Goal: Task Accomplishment & Management: Manage account settings

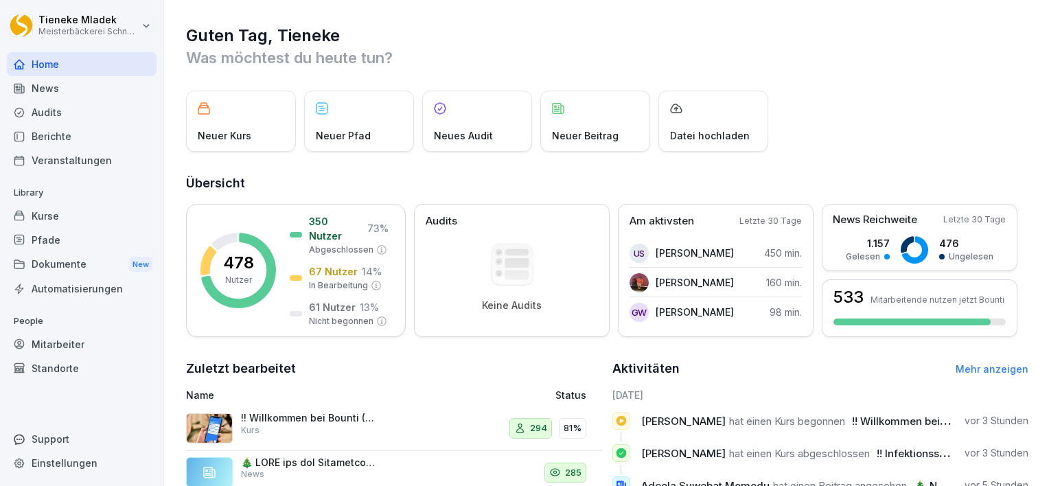
click at [82, 338] on div "Mitarbeiter" at bounding box center [82, 344] width 150 height 24
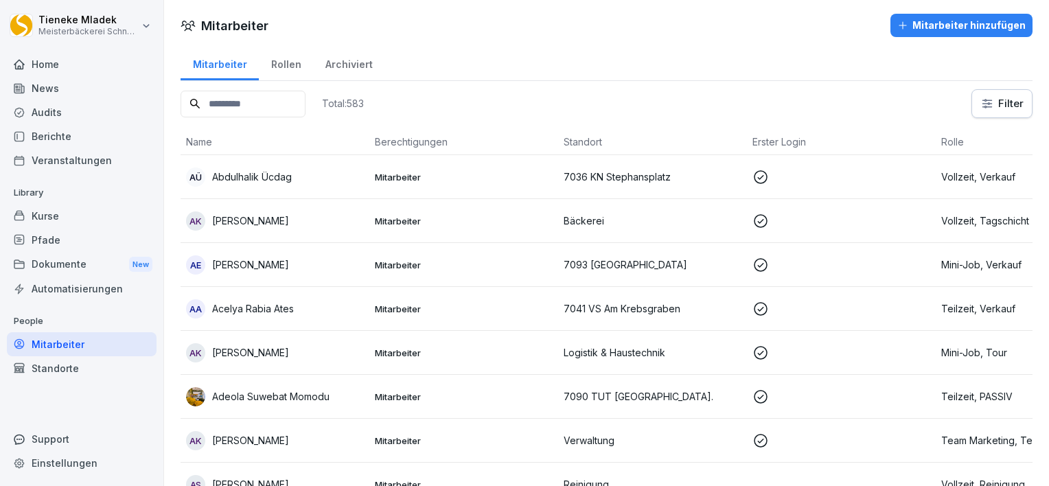
click at [245, 106] on input at bounding box center [242, 104] width 125 height 27
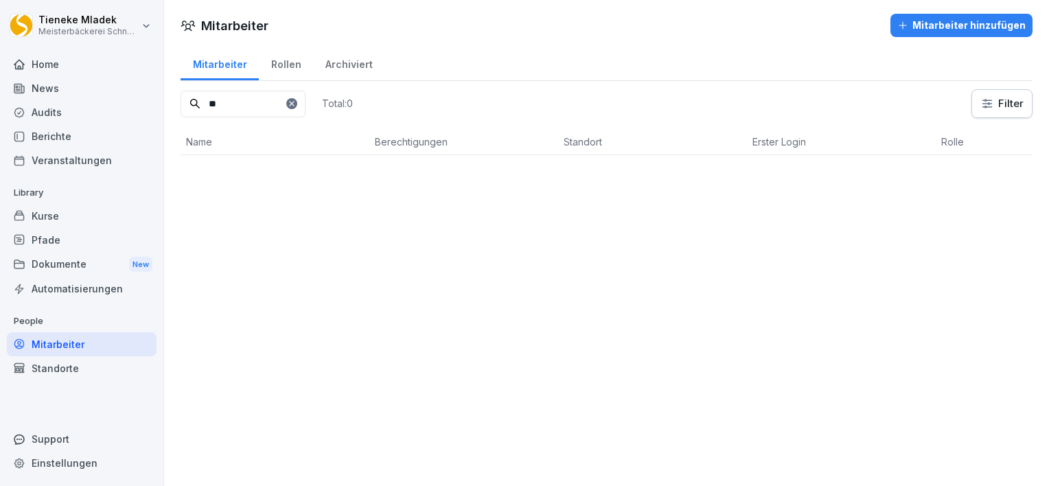
type input "*"
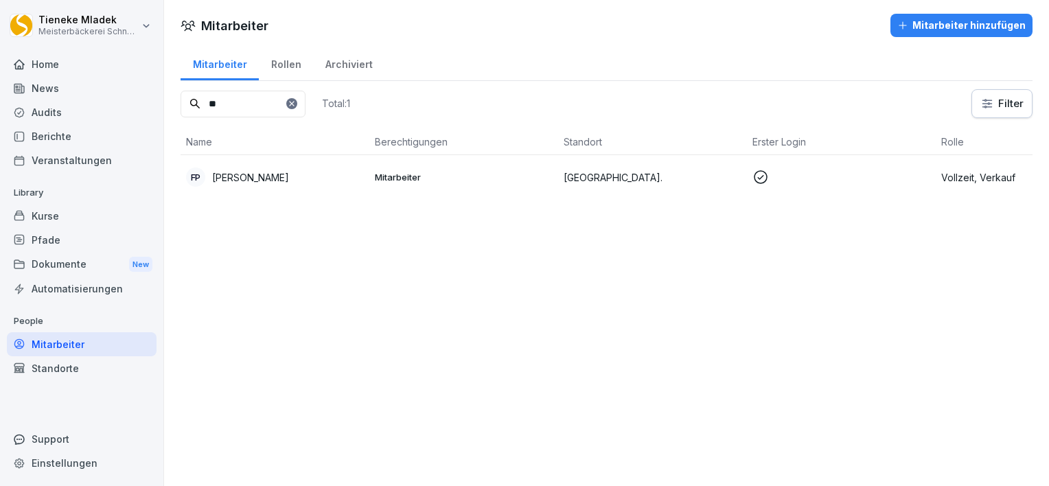
type input "*"
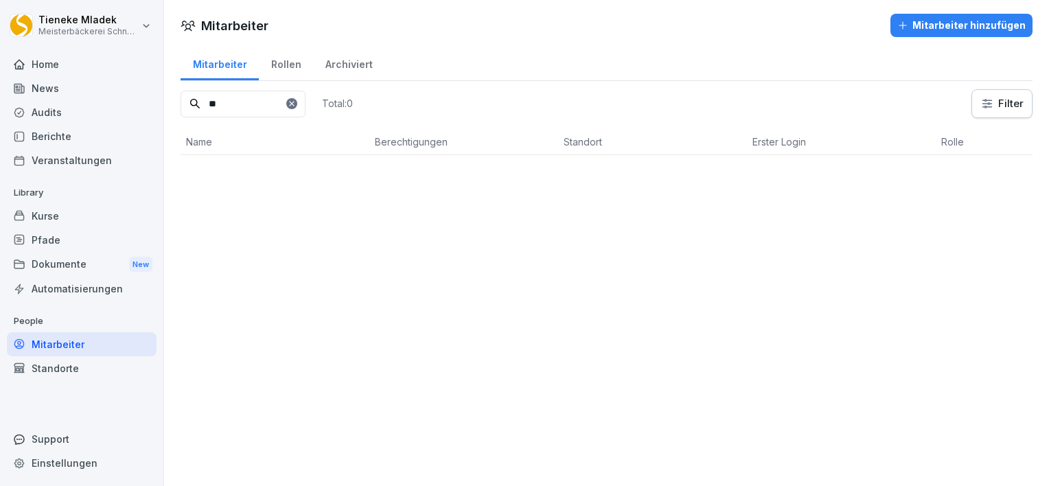
type input "*"
